Goal: Check status: Check status

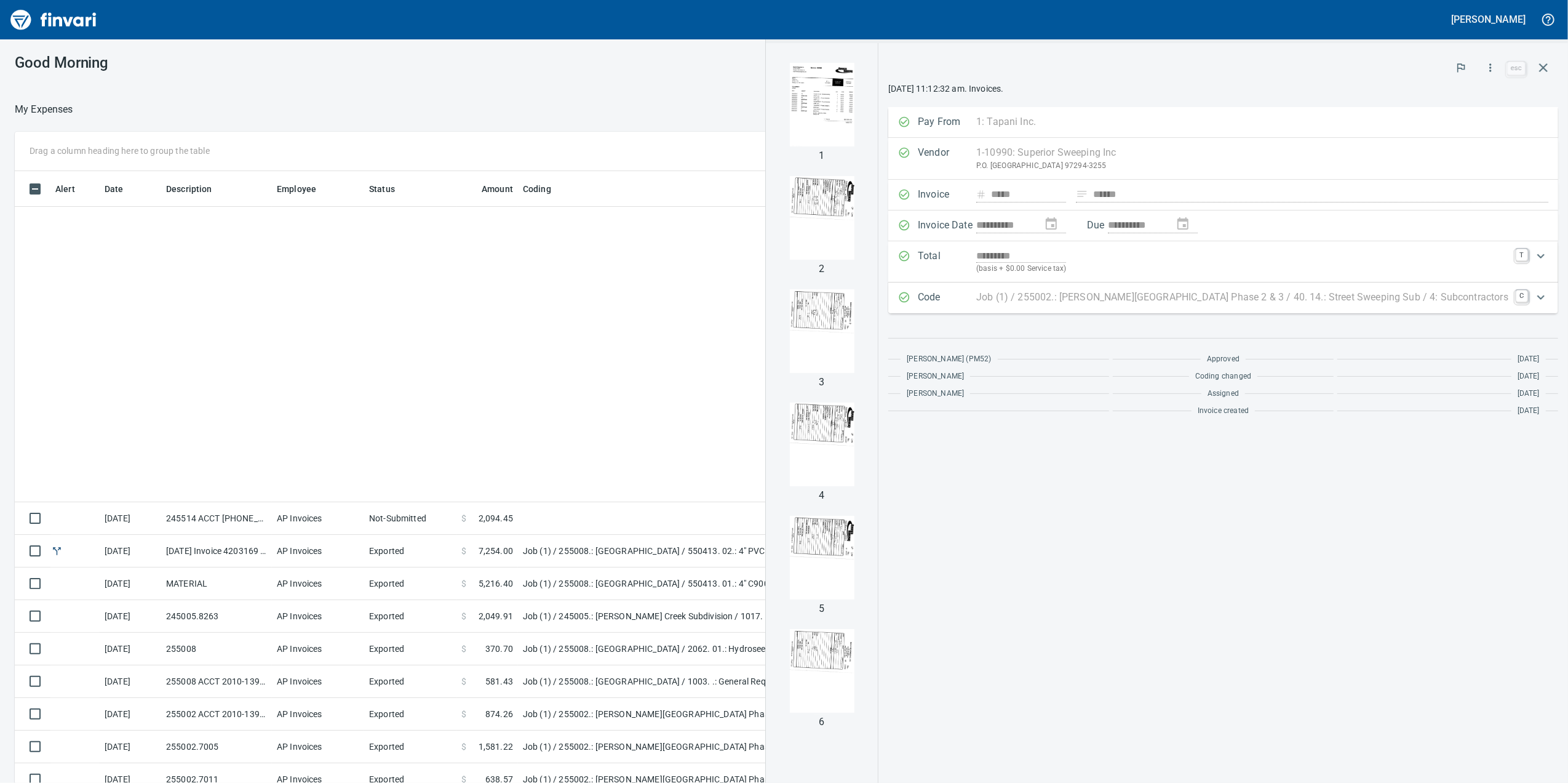
scroll to position [2, 2]
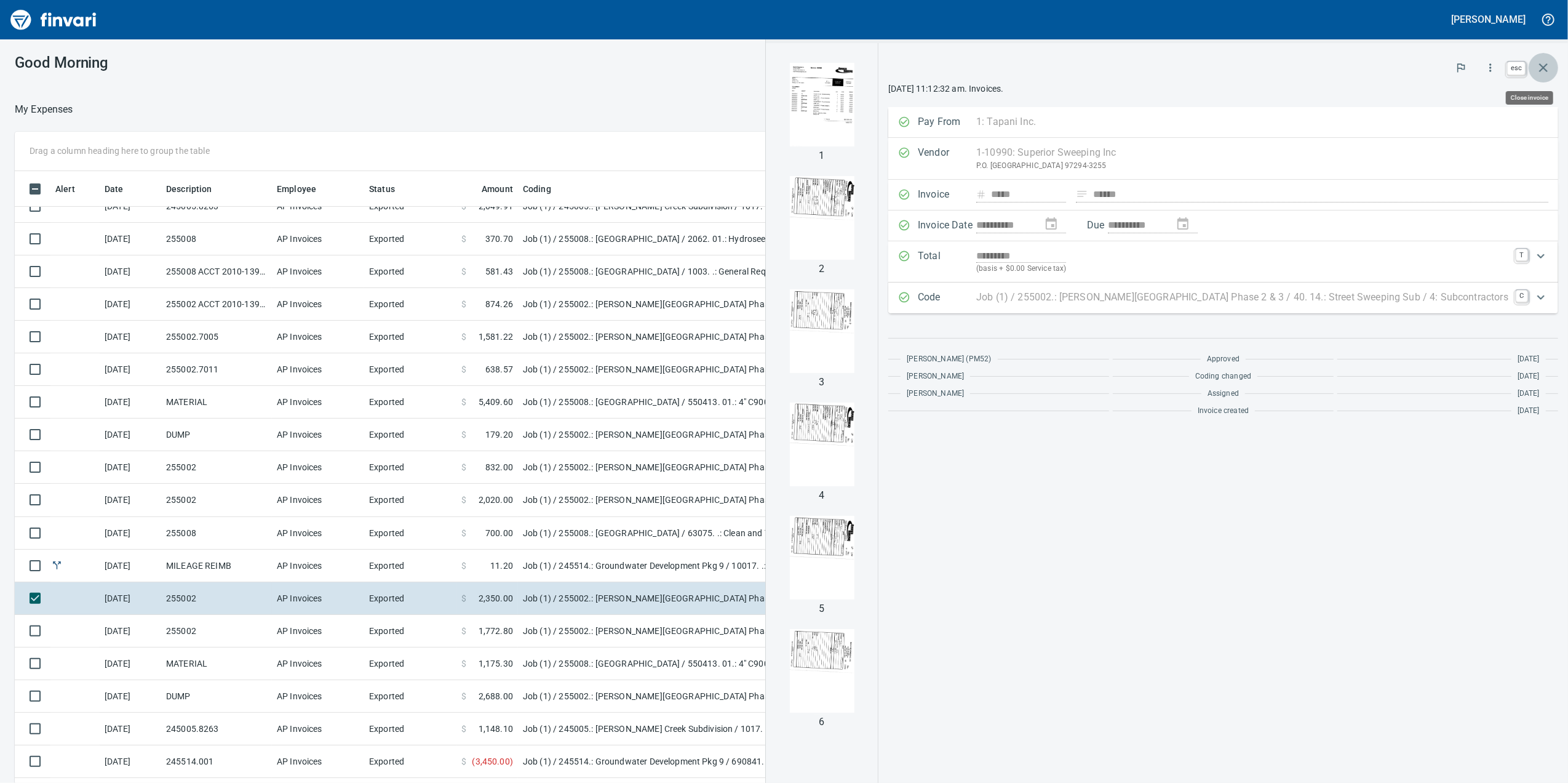
click at [1545, 62] on icon "button" at bounding box center [1544, 68] width 15 height 15
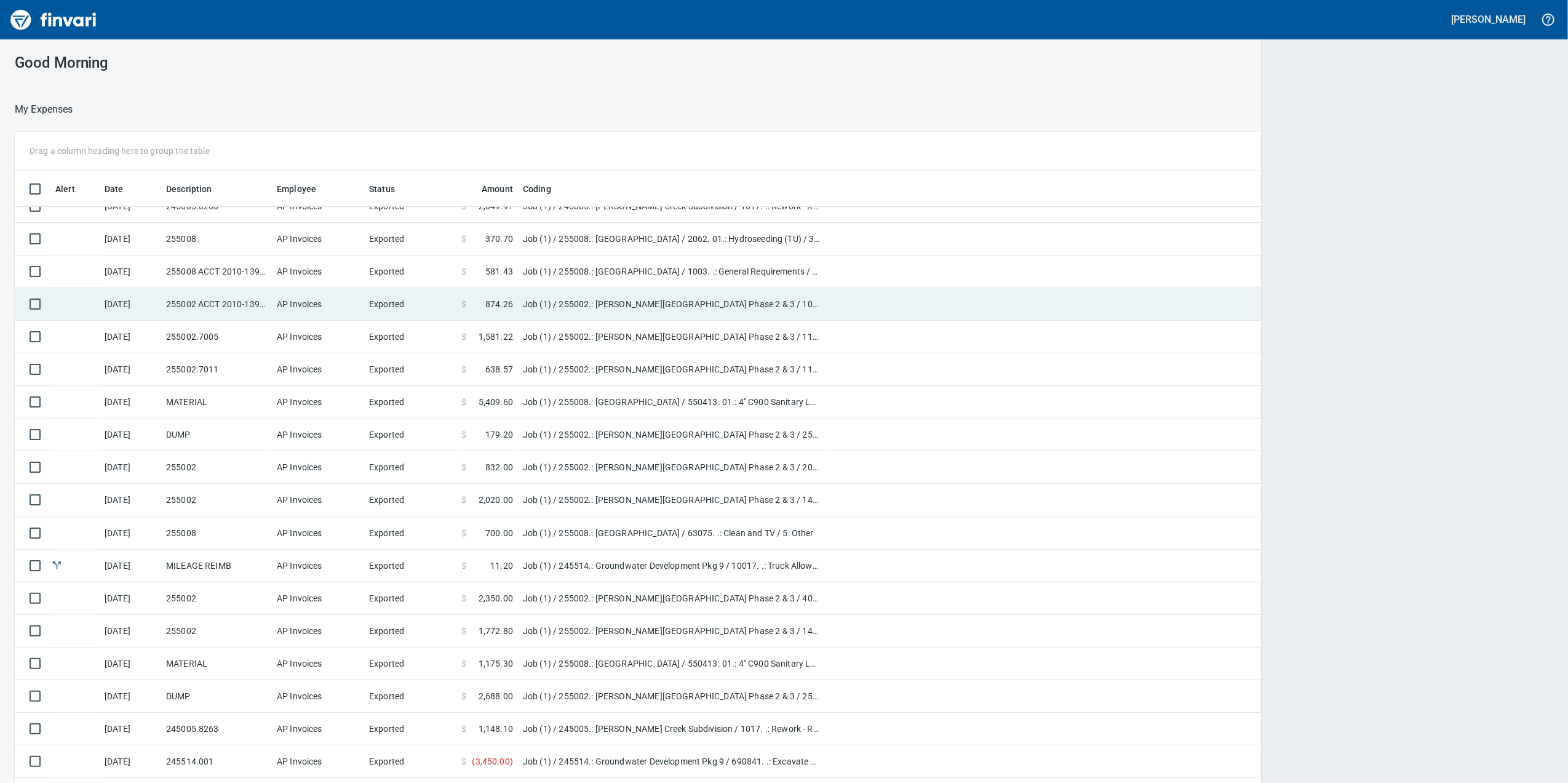
scroll to position [635, 1499]
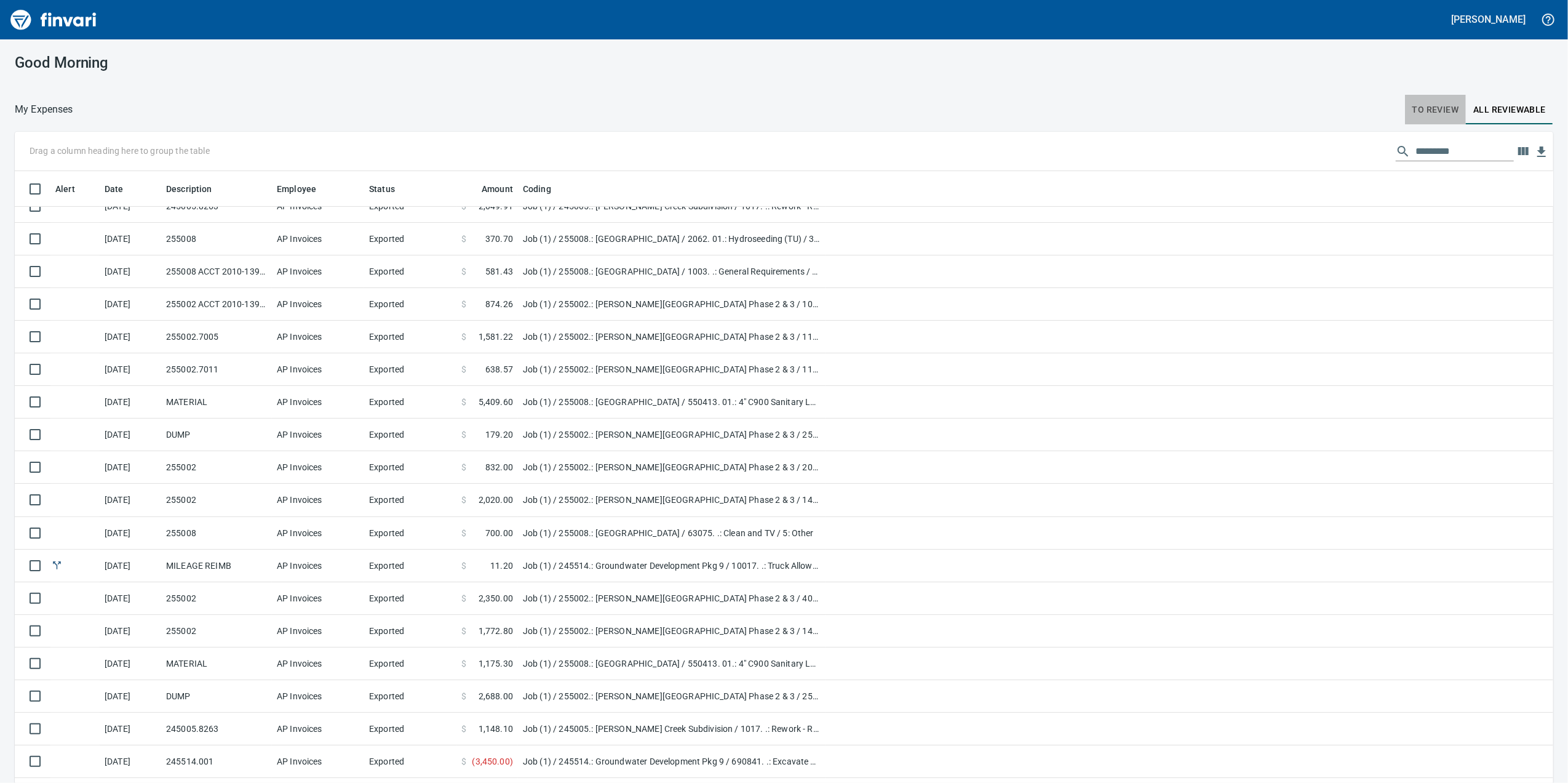
click at [1420, 102] on span "To Review" at bounding box center [1436, 110] width 47 height 15
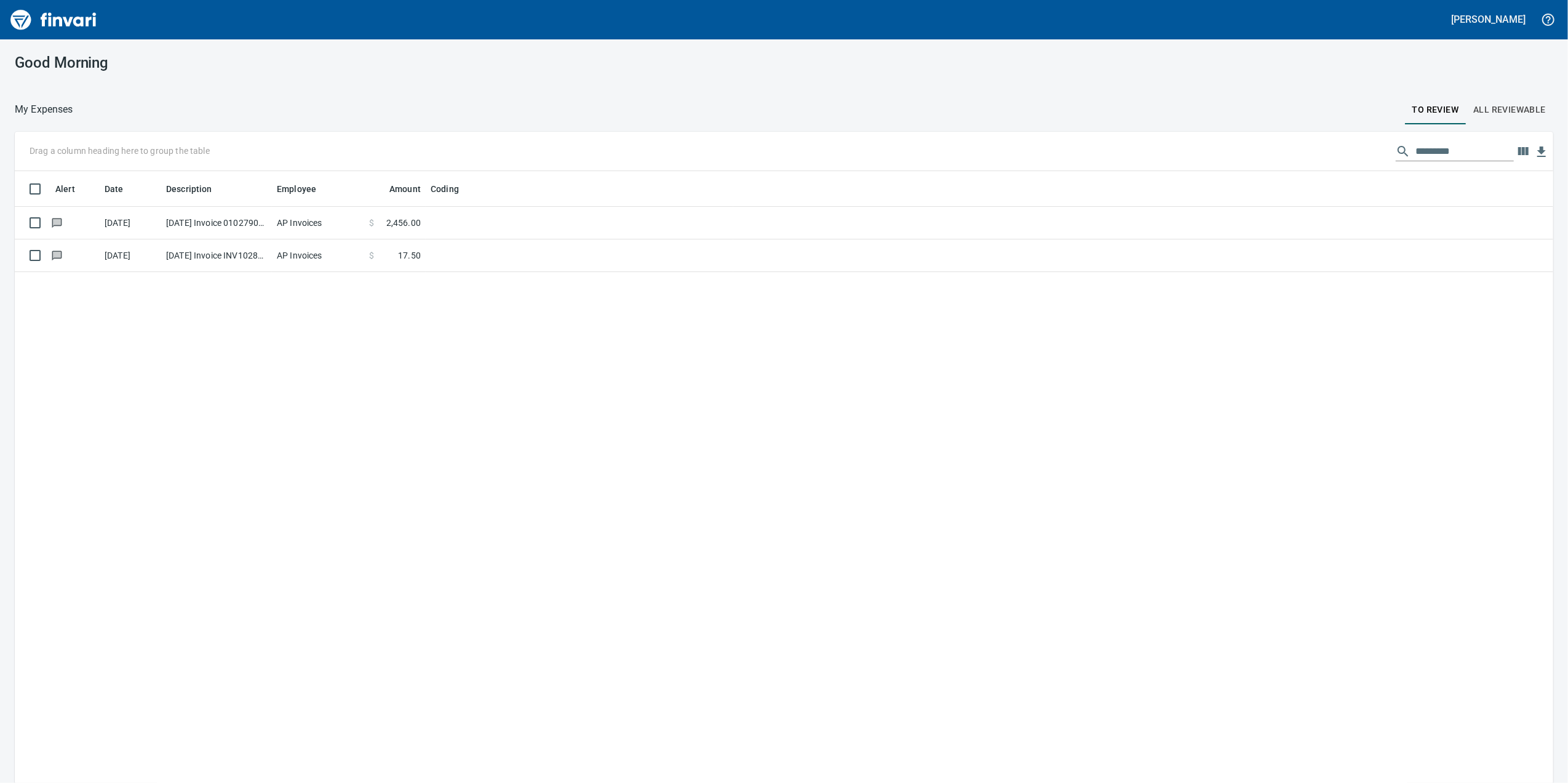
scroll to position [635, 1514]
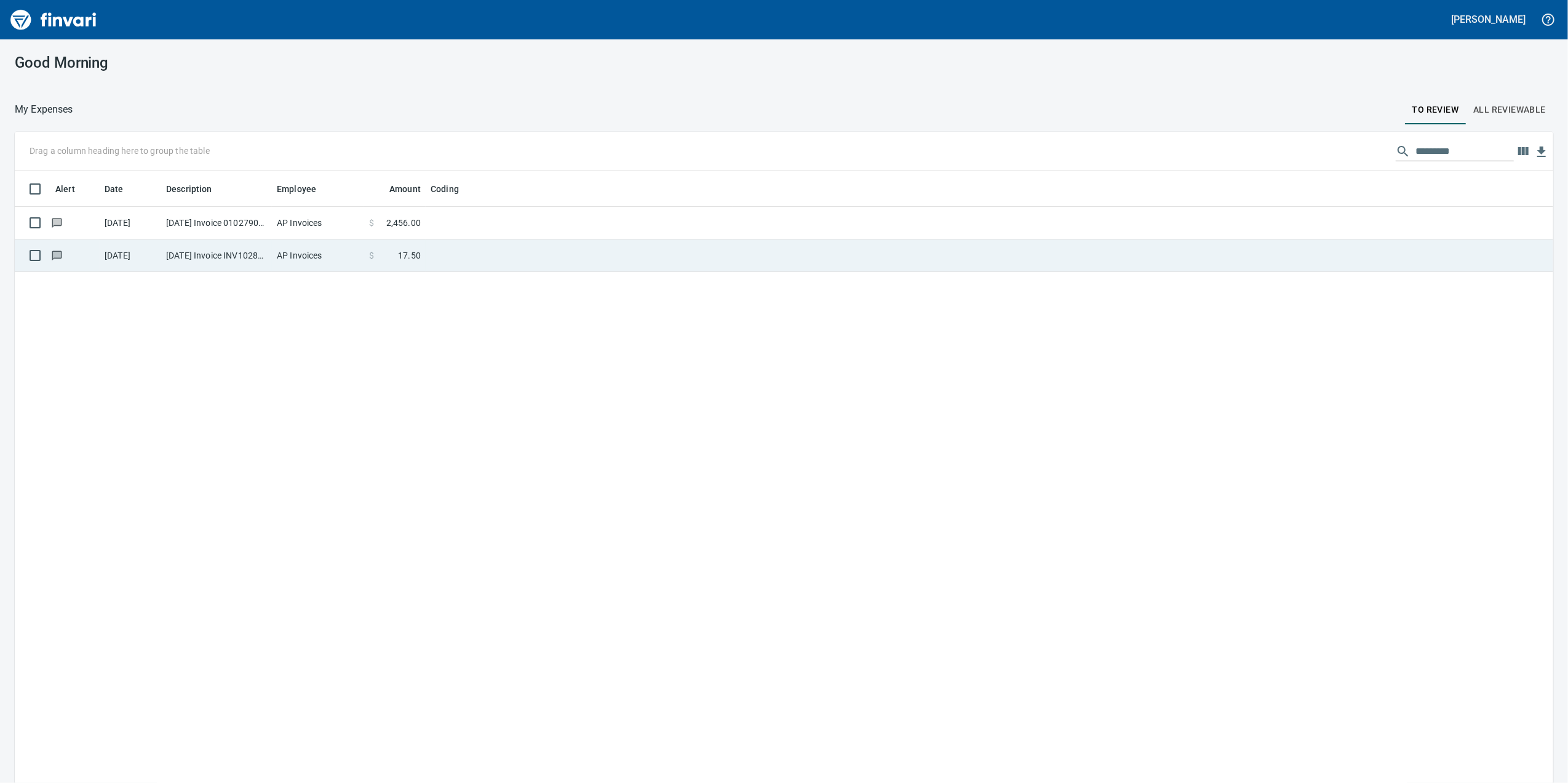
click at [296, 268] on td "AP Invoices" at bounding box center [318, 255] width 92 height 32
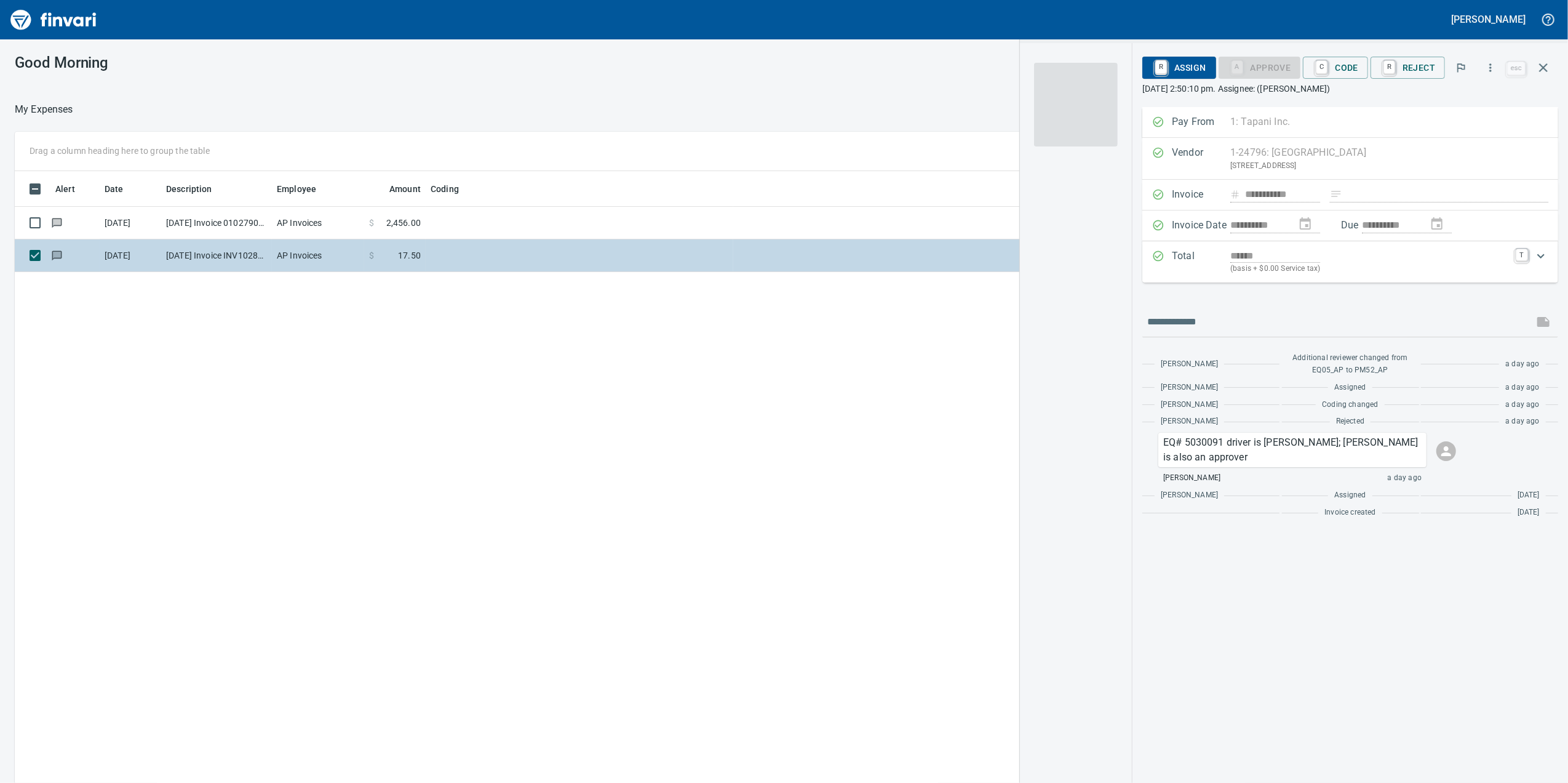
scroll to position [635, 1206]
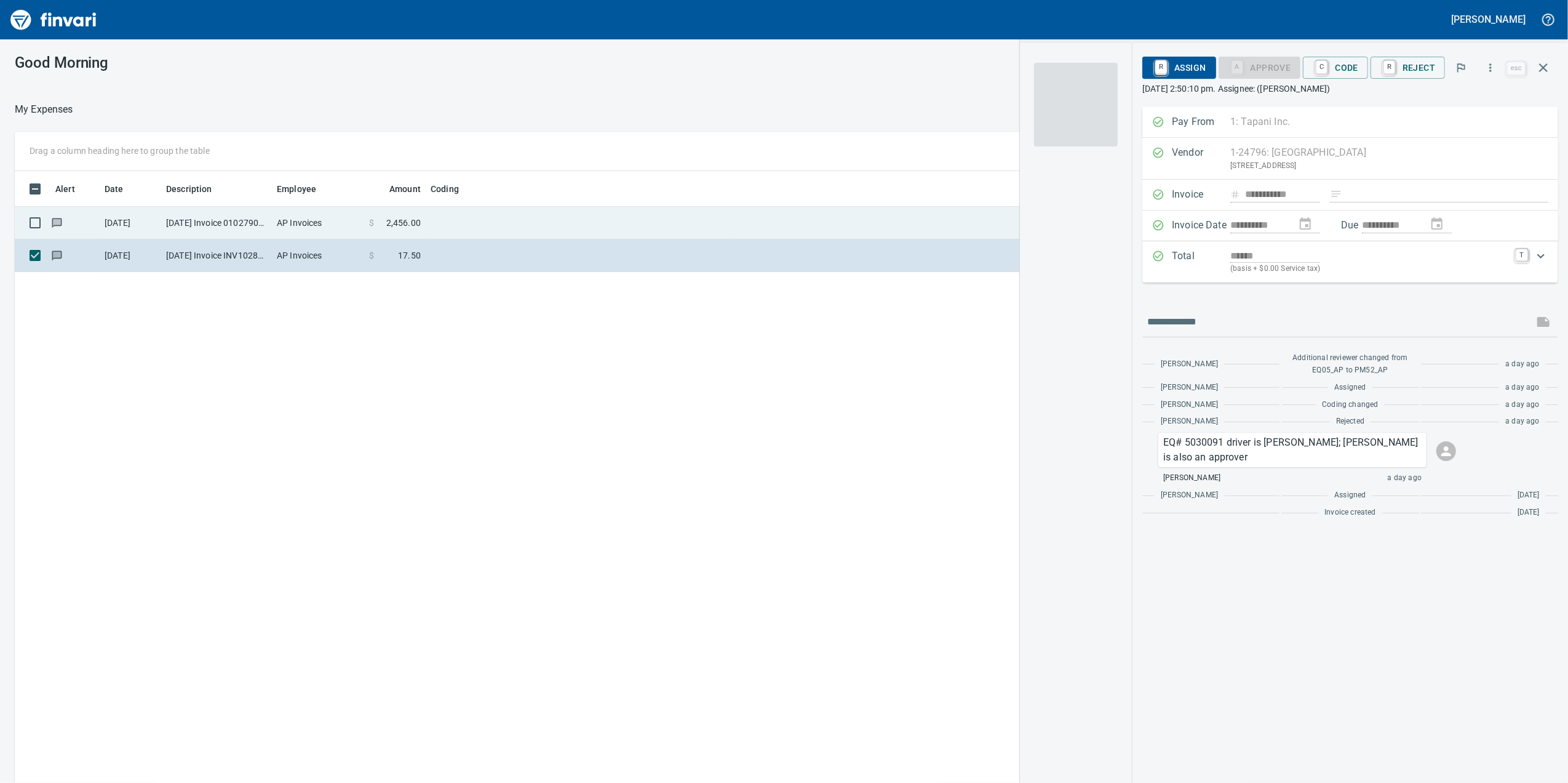
click at [281, 230] on td "AP Invoices" at bounding box center [318, 222] width 92 height 32
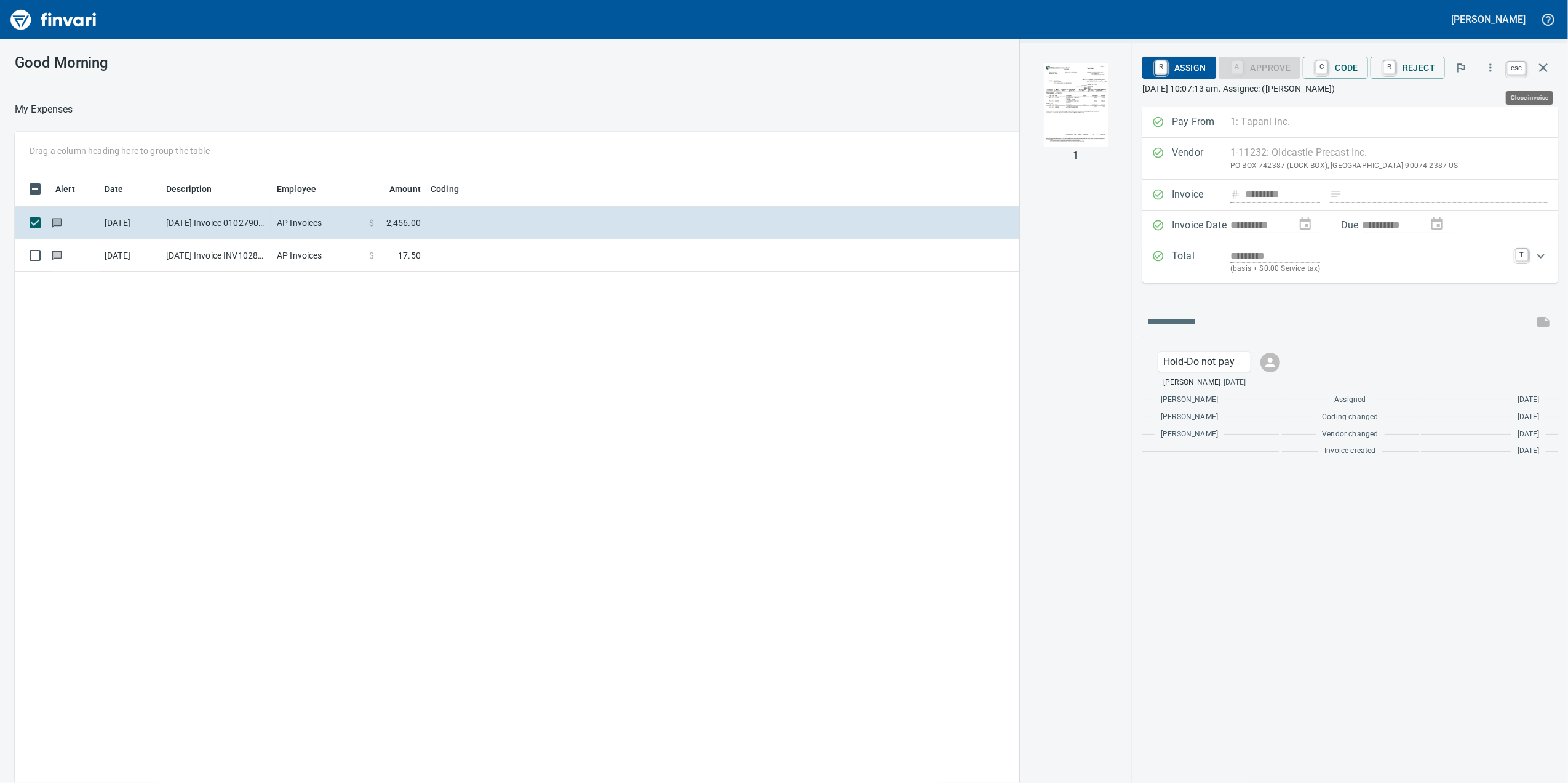
scroll to position [635, 1206]
click at [1548, 67] on icon "button" at bounding box center [1544, 68] width 15 height 15
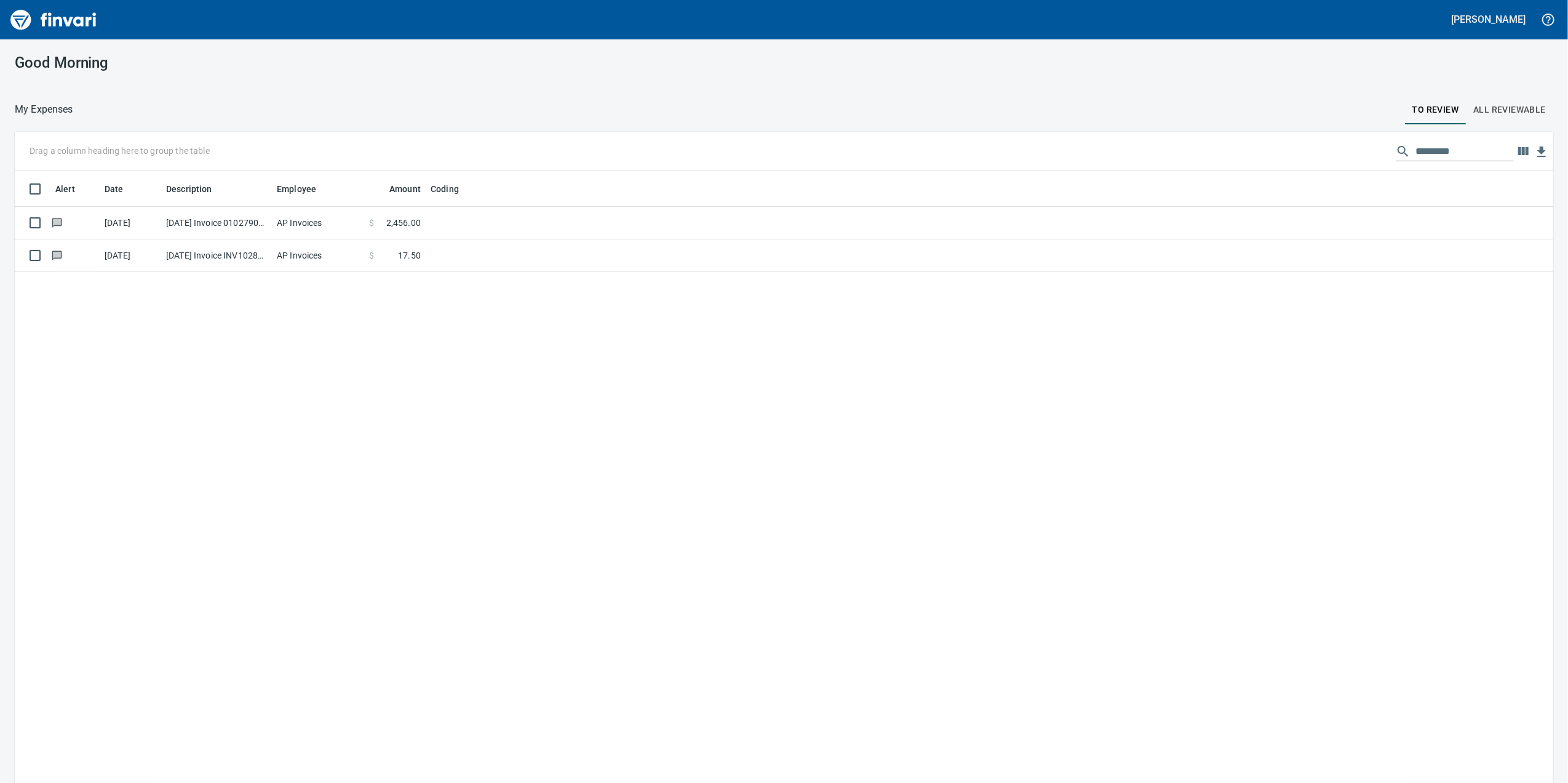
scroll to position [635, 1514]
